Goal: Transaction & Acquisition: Purchase product/service

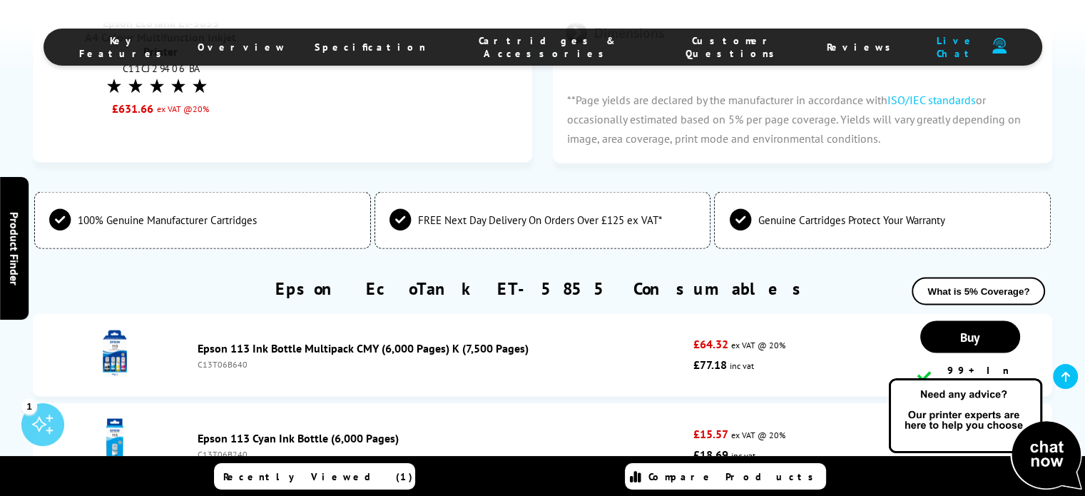
scroll to position [2782, 0]
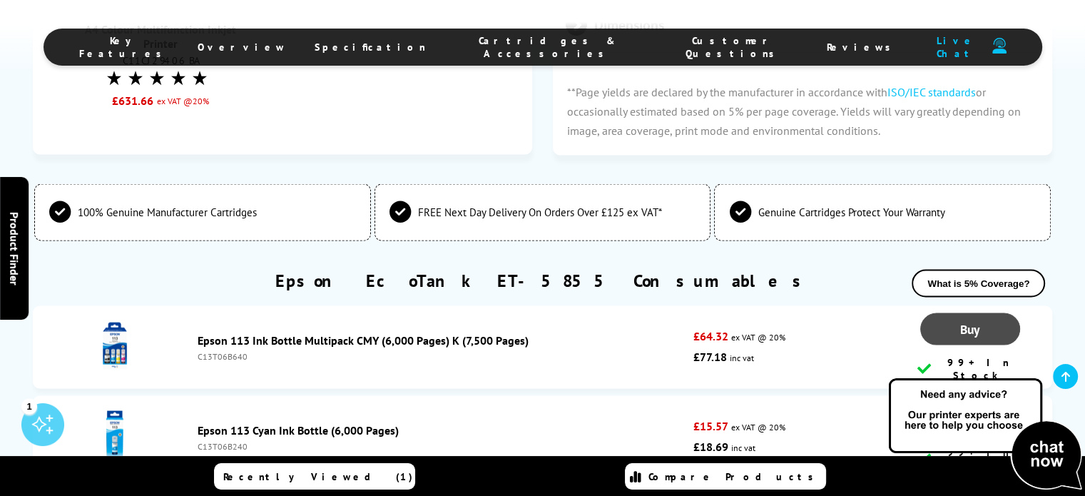
click at [967, 321] on span "Buy" at bounding box center [969, 329] width 19 height 16
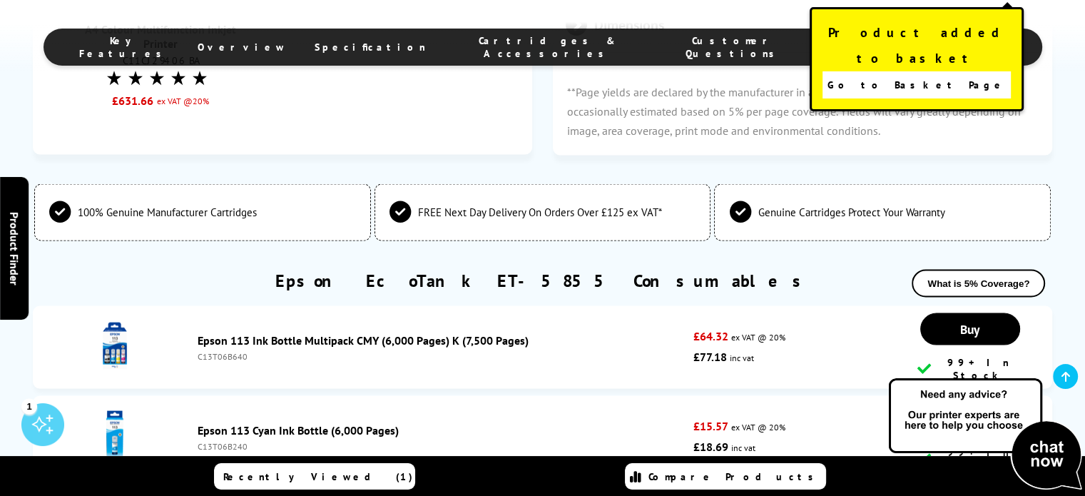
click at [891, 75] on span "Go to Basket Page" at bounding box center [916, 85] width 178 height 20
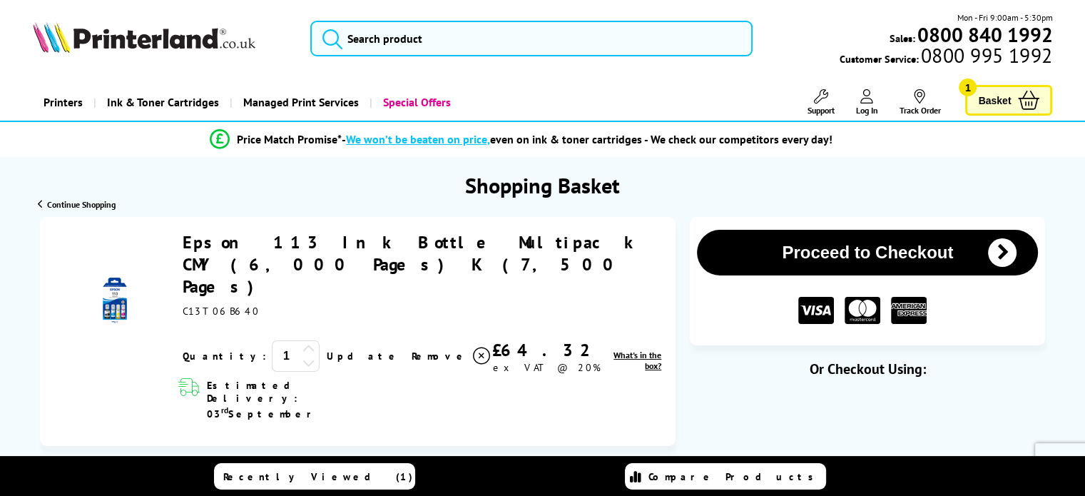
click at [1006, 98] on span "Basket" at bounding box center [994, 100] width 33 height 19
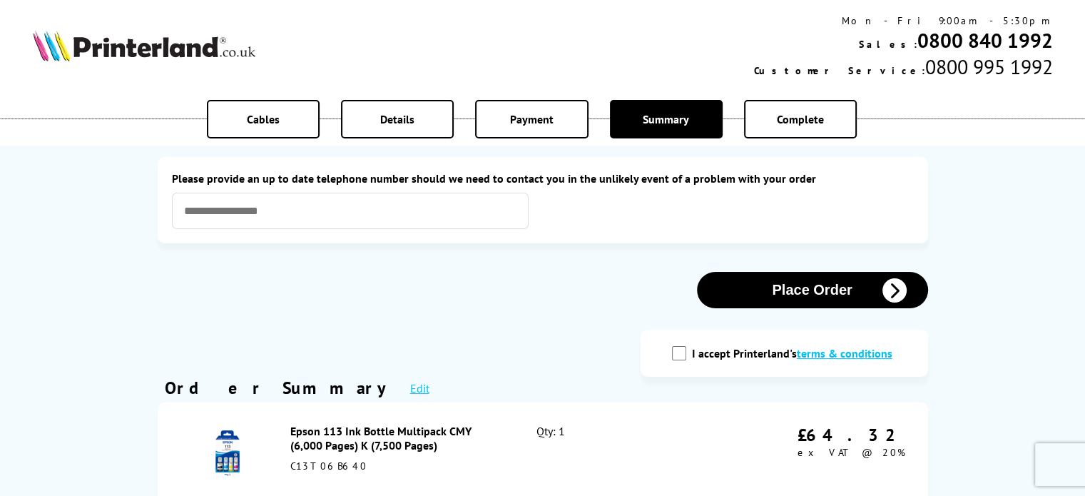
click at [678, 352] on input "I accept Printerland's terms & conditions" at bounding box center [679, 353] width 14 height 14
checkbox input "true"
click at [803, 288] on button "Place Order" at bounding box center [812, 290] width 231 height 36
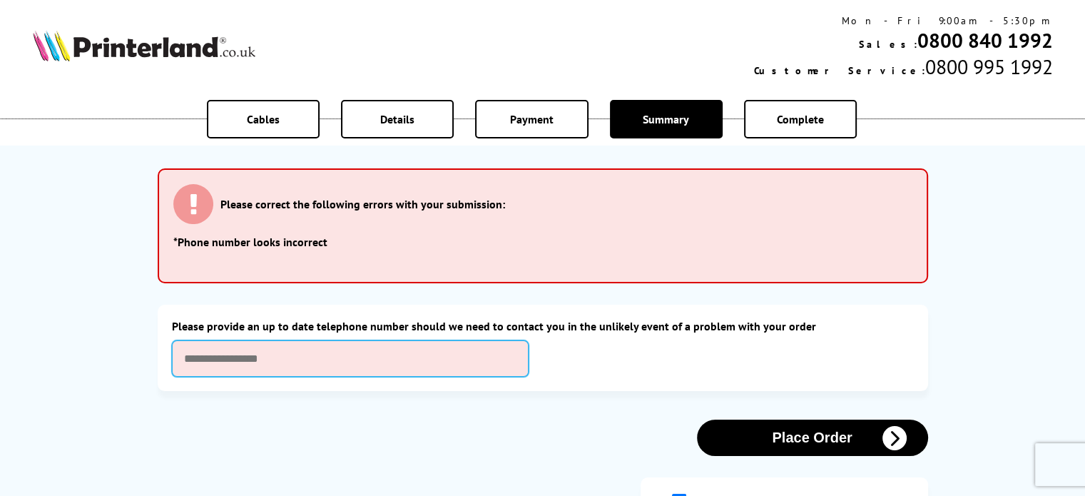
click at [342, 347] on input "text" at bounding box center [350, 358] width 357 height 36
type input "**********"
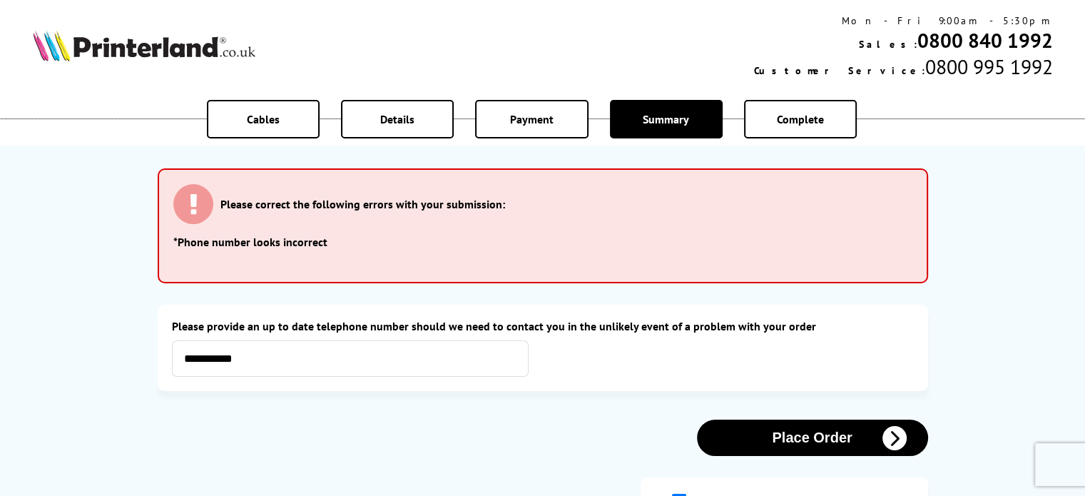
click at [790, 436] on button "Place Order" at bounding box center [812, 437] width 231 height 36
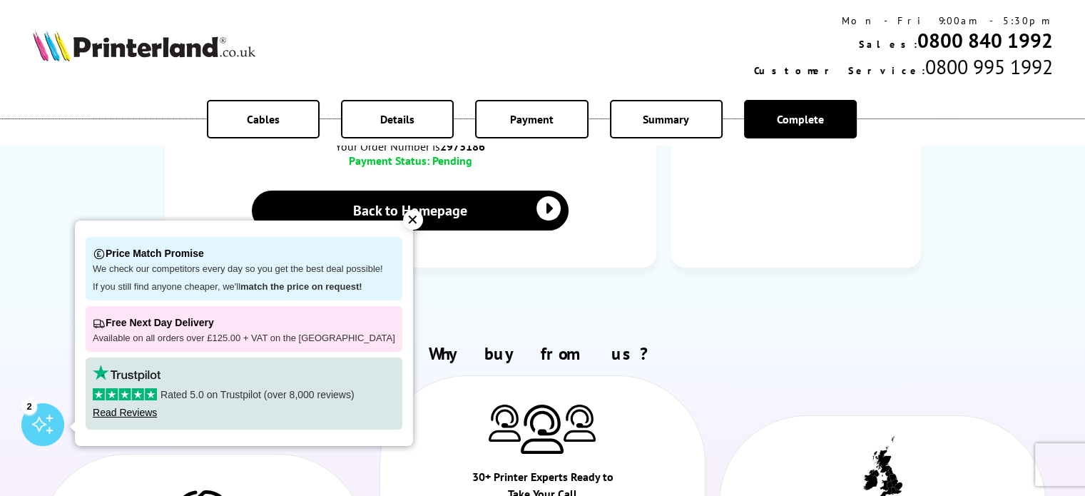
scroll to position [238, 0]
